Goal: Navigation & Orientation: Understand site structure

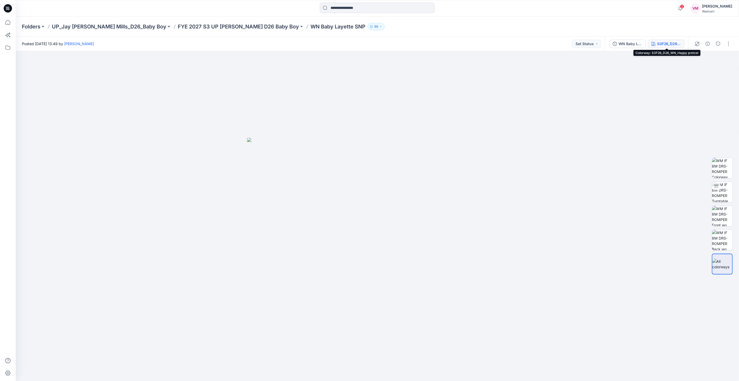
click at [665, 42] on div "S3F26_D26_WN_Happy pretzel" at bounding box center [669, 44] width 24 height 6
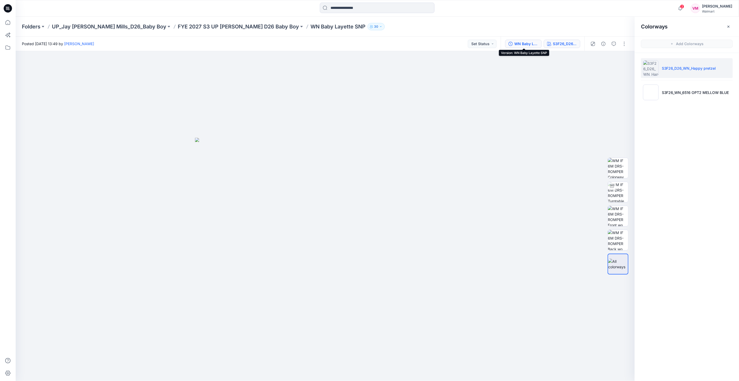
click at [520, 44] on div "WN Baby Layette SNP" at bounding box center [527, 44] width 24 height 6
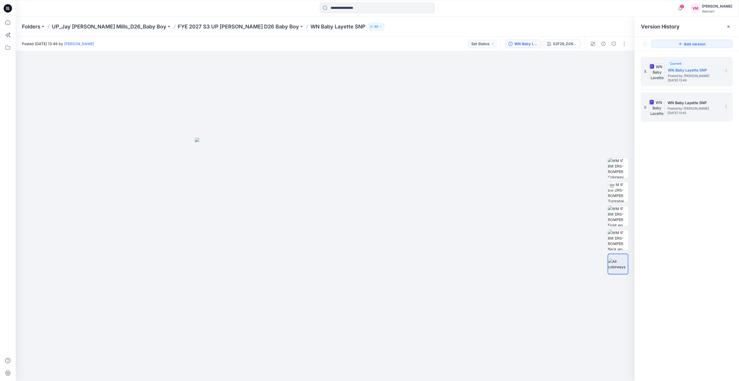
click at [685, 102] on h5 "WN Baby Layette SNP" at bounding box center [694, 103] width 52 height 6
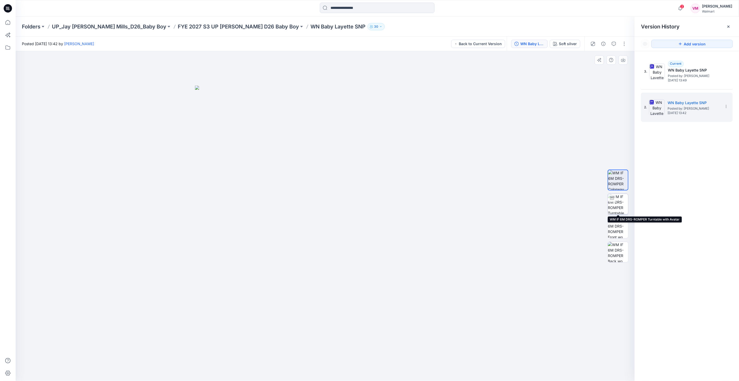
click at [615, 205] on img at bounding box center [618, 204] width 20 height 20
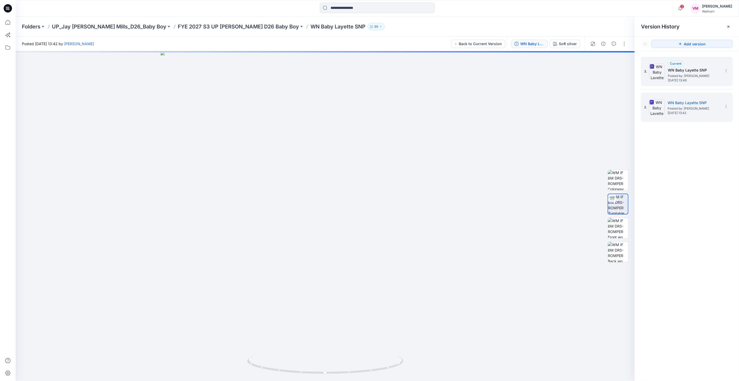
click at [685, 72] on h5 "WN Baby Layette SNP" at bounding box center [694, 70] width 52 height 6
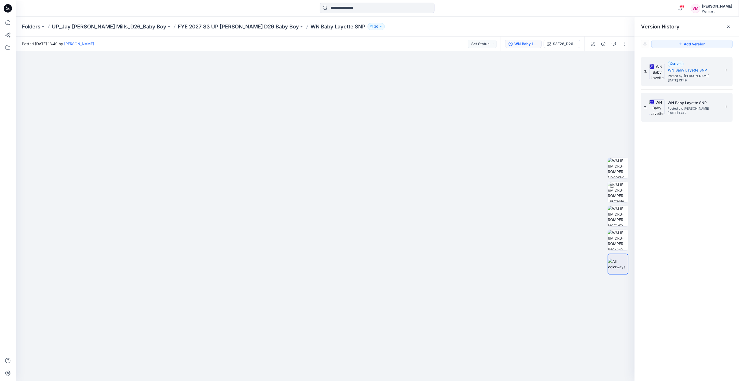
click at [674, 107] on span "Posted by: [PERSON_NAME]" at bounding box center [694, 108] width 52 height 5
drag, startPoint x: 674, startPoint y: 107, endPoint x: 667, endPoint y: 80, distance: 27.6
click at [667, 80] on div "3. Current WN Baby Layette SNP Posted by: [PERSON_NAME] [DATE] 13:49" at bounding box center [683, 71] width 78 height 25
click at [664, 107] on img at bounding box center [657, 107] width 16 height 16
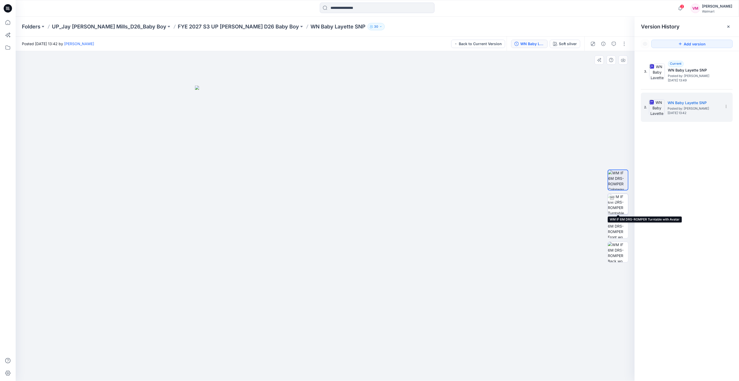
click at [612, 206] on img at bounding box center [618, 204] width 20 height 20
click at [193, 24] on p "FYE 2027 S3 UP [PERSON_NAME] D26 Baby Boy" at bounding box center [238, 26] width 121 height 7
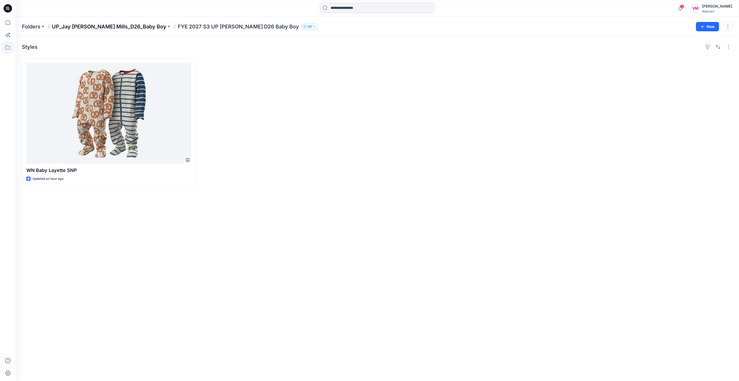
click at [119, 26] on p "UP_Jay [PERSON_NAME] Mills_D26_Baby Boy" at bounding box center [109, 26] width 114 height 7
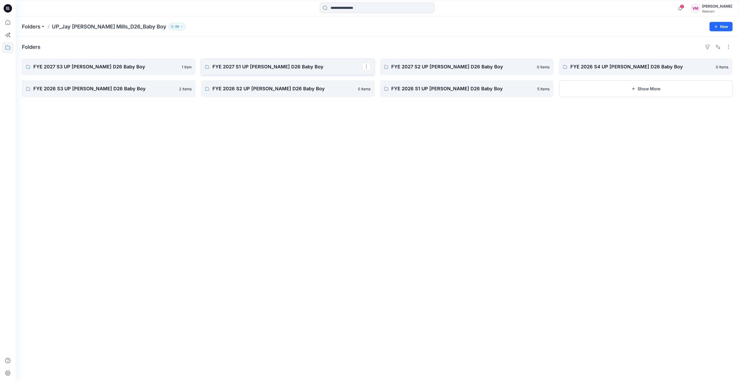
click at [252, 67] on p "FYE 2027 S1 UP [PERSON_NAME] D26 Baby Boy" at bounding box center [288, 66] width 150 height 7
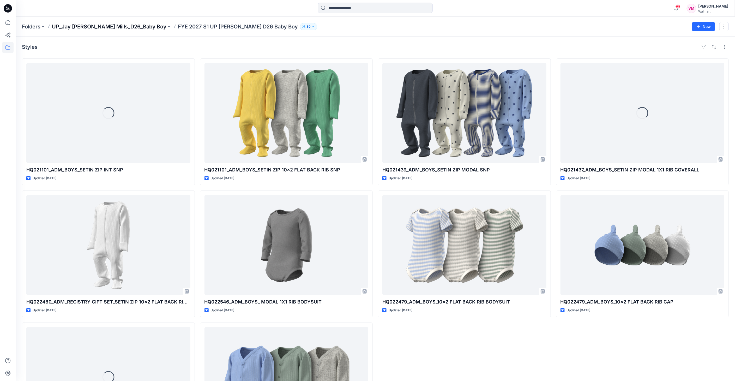
click at [101, 28] on p "UP_Jay [PERSON_NAME] Mills_D26_Baby Boy" at bounding box center [109, 26] width 114 height 7
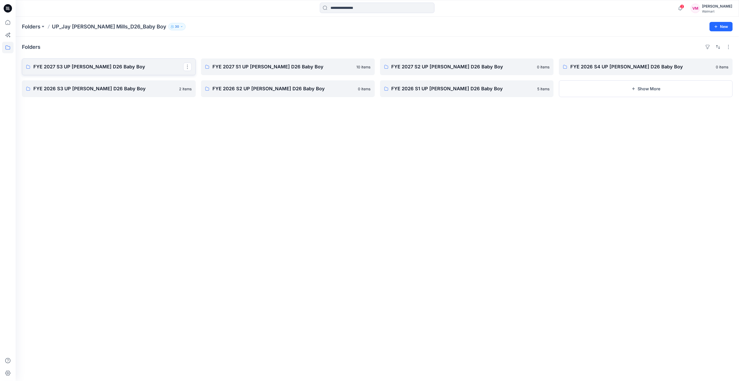
click at [113, 66] on p "FYE 2027 S3 UP [PERSON_NAME] D26 Baby Boy" at bounding box center [108, 66] width 150 height 7
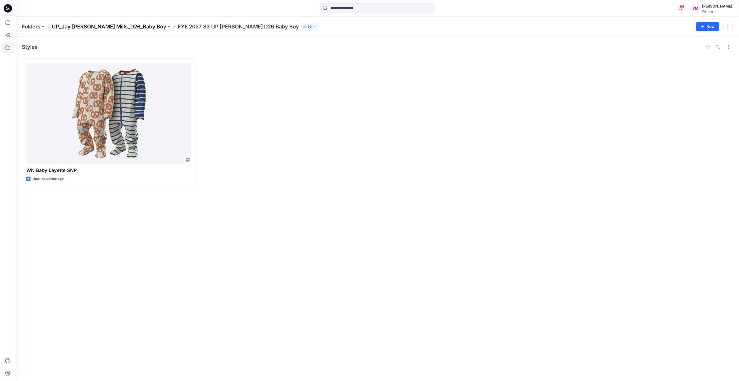
click at [117, 23] on p "UP_Jay [PERSON_NAME] Mills_D26_Baby Boy" at bounding box center [109, 26] width 114 height 7
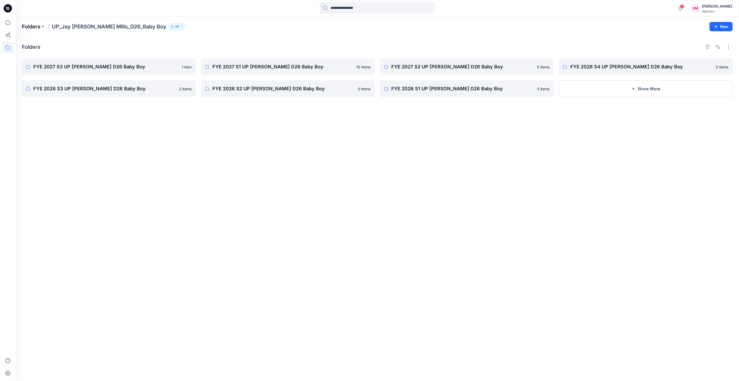
click at [34, 26] on p "Folders" at bounding box center [31, 26] width 19 height 7
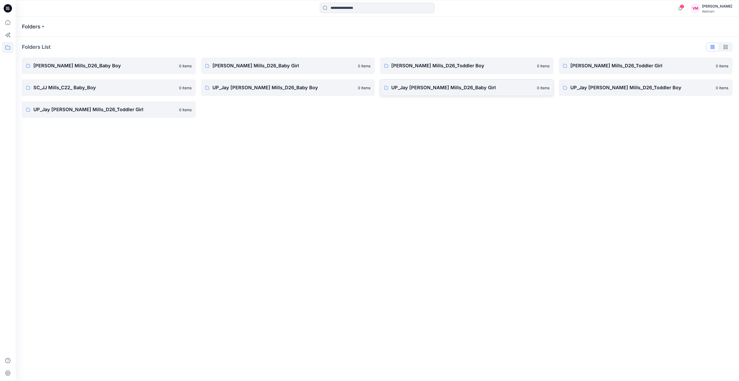
click at [420, 87] on p "UP_Jay [PERSON_NAME] Mills_D26_Baby Girl" at bounding box center [463, 87] width 143 height 7
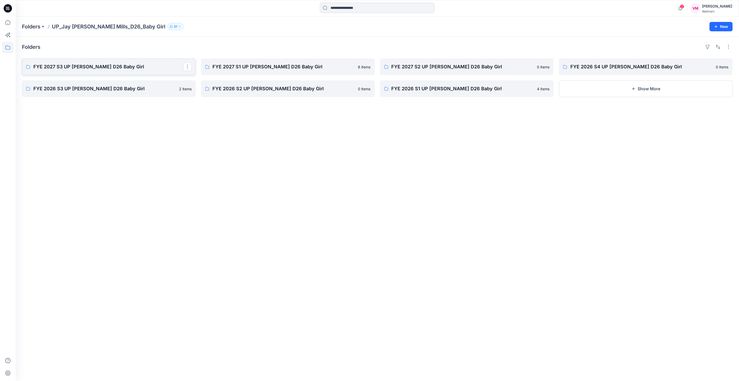
click at [100, 68] on p "FYE 2027 S3 UP [PERSON_NAME] D26 Baby Girl" at bounding box center [108, 66] width 150 height 7
